Goal: Task Accomplishment & Management: Manage account settings

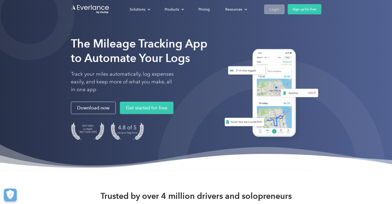
click at [280, 10] on link "Login" at bounding box center [274, 9] width 20 height 10
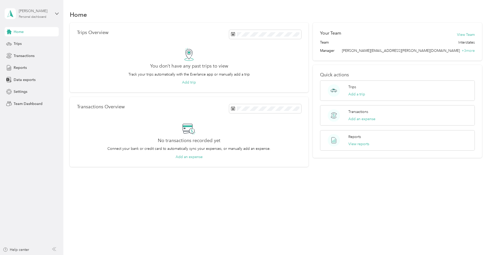
click at [34, 18] on div "Personal dashboard" at bounding box center [33, 16] width 28 height 3
click at [28, 44] on div "Team dashboard" at bounding box center [87, 42] width 159 height 9
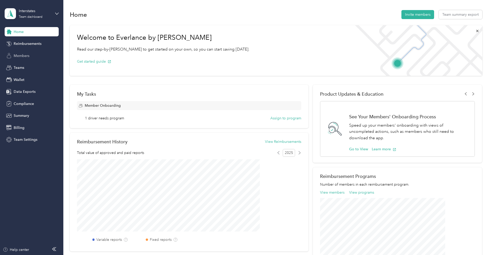
click at [24, 57] on span "Members" at bounding box center [22, 55] width 16 height 5
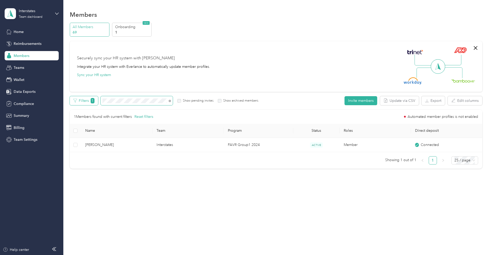
click at [116, 96] on div "Filters 1 Show pending invites Show archived members" at bounding box center [164, 100] width 189 height 9
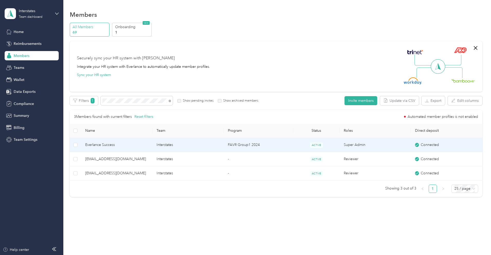
click at [148, 145] on span "Everlance Success" at bounding box center [116, 145] width 63 height 6
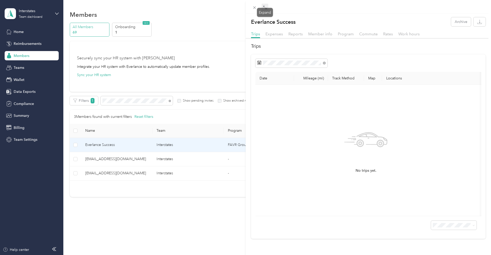
click at [267, 7] on icon at bounding box center [265, 7] width 4 height 4
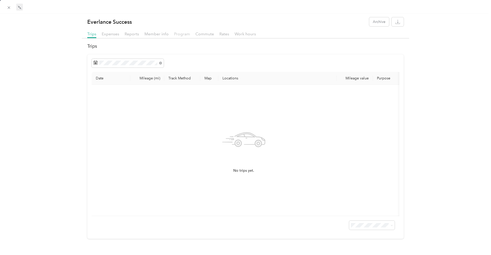
click at [181, 35] on span "Program" at bounding box center [182, 33] width 16 height 5
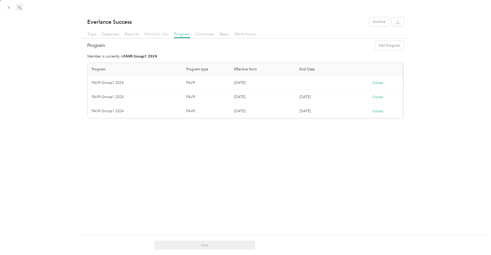
click at [157, 35] on span "Member info" at bounding box center [157, 33] width 24 height 5
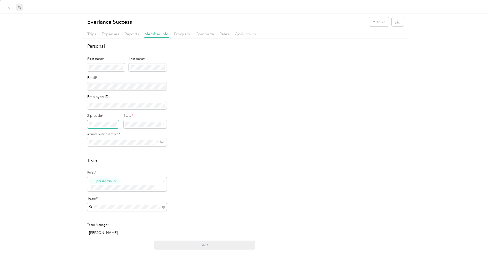
click at [80, 123] on div "Everlance Success Archive Trips Expenses Reports Member info Program Commute Ra…" at bounding box center [245, 200] width 491 height 366
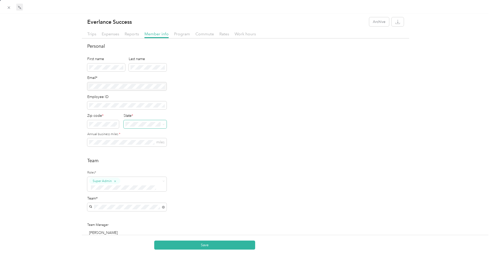
click at [131, 121] on span at bounding box center [145, 124] width 43 height 8
click at [133, 190] on div "OK Oklahoma" at bounding box center [144, 188] width 37 height 12
click at [68, 140] on div "Everlance Success Archive Trips Expenses Reports Member info Program Commute Ra…" at bounding box center [245, 200] width 491 height 366
click at [241, 170] on div "Team Roles* Super Admin Team* Team Manager Kyle Nickles Everlance Success Jaymi…" at bounding box center [245, 209] width 317 height 105
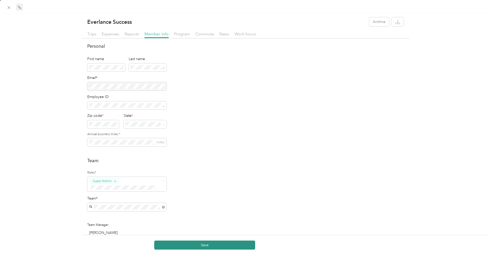
click at [208, 246] on button "Save" at bounding box center [204, 244] width 101 height 9
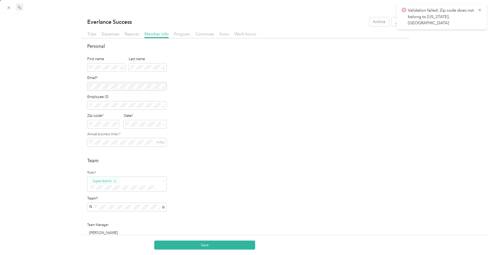
click at [225, 33] on span "Rates" at bounding box center [225, 33] width 10 height 5
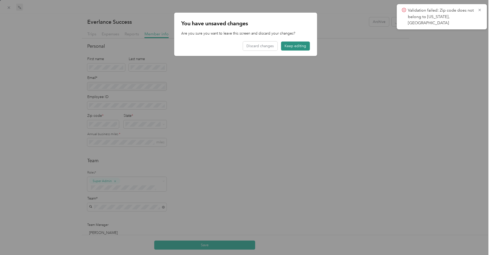
click at [294, 46] on button "Keep editing" at bounding box center [295, 45] width 29 height 9
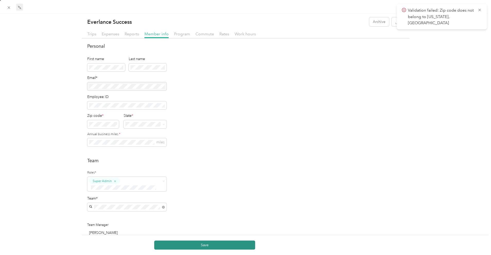
click at [212, 247] on button "Save" at bounding box center [204, 244] width 101 height 9
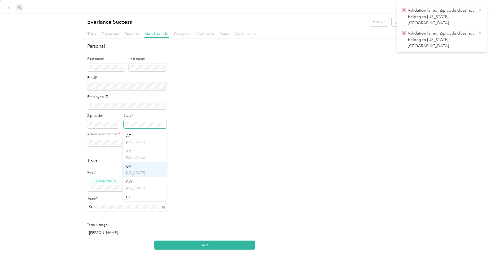
scroll to position [32, 0]
click at [131, 167] on p "Arkansas" at bounding box center [144, 168] width 37 height 5
click at [205, 155] on div "Personal First name Last name Email* Employee ID Zip code * State * Annual busi…" at bounding box center [245, 204] width 327 height 323
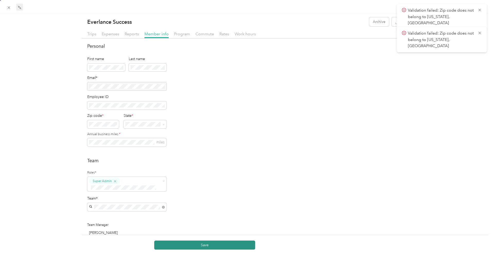
click at [217, 244] on button "Save" at bounding box center [204, 244] width 101 height 9
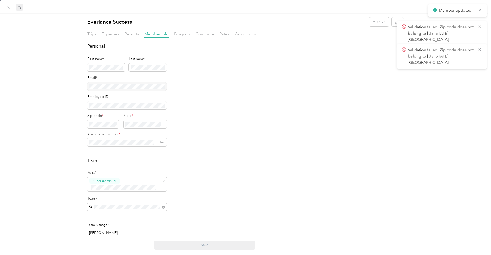
click at [480, 27] on icon at bounding box center [480, 26] width 4 height 5
click at [480, 26] on icon at bounding box center [480, 26] width 4 height 5
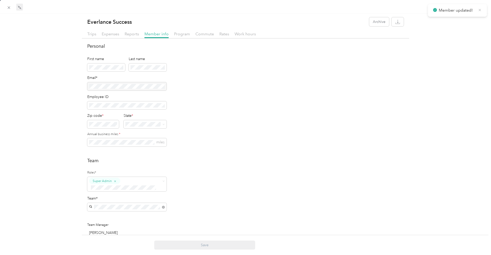
click at [479, 9] on icon at bounding box center [480, 10] width 4 height 5
click at [352, 116] on div "Personal First name Last name Email* Employee ID Zip code * State * Annual busi…" at bounding box center [245, 98] width 317 height 110
click at [220, 35] on span "Rates" at bounding box center [225, 33] width 10 height 5
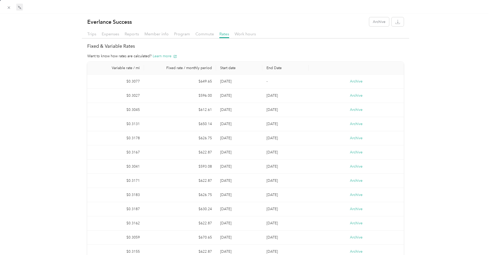
click at [395, 54] on div "Want to know how rates are calculated? Learn more" at bounding box center [245, 55] width 317 height 5
click at [10, 8] on icon at bounding box center [9, 7] width 3 height 3
